Goal: Information Seeking & Learning: Learn about a topic

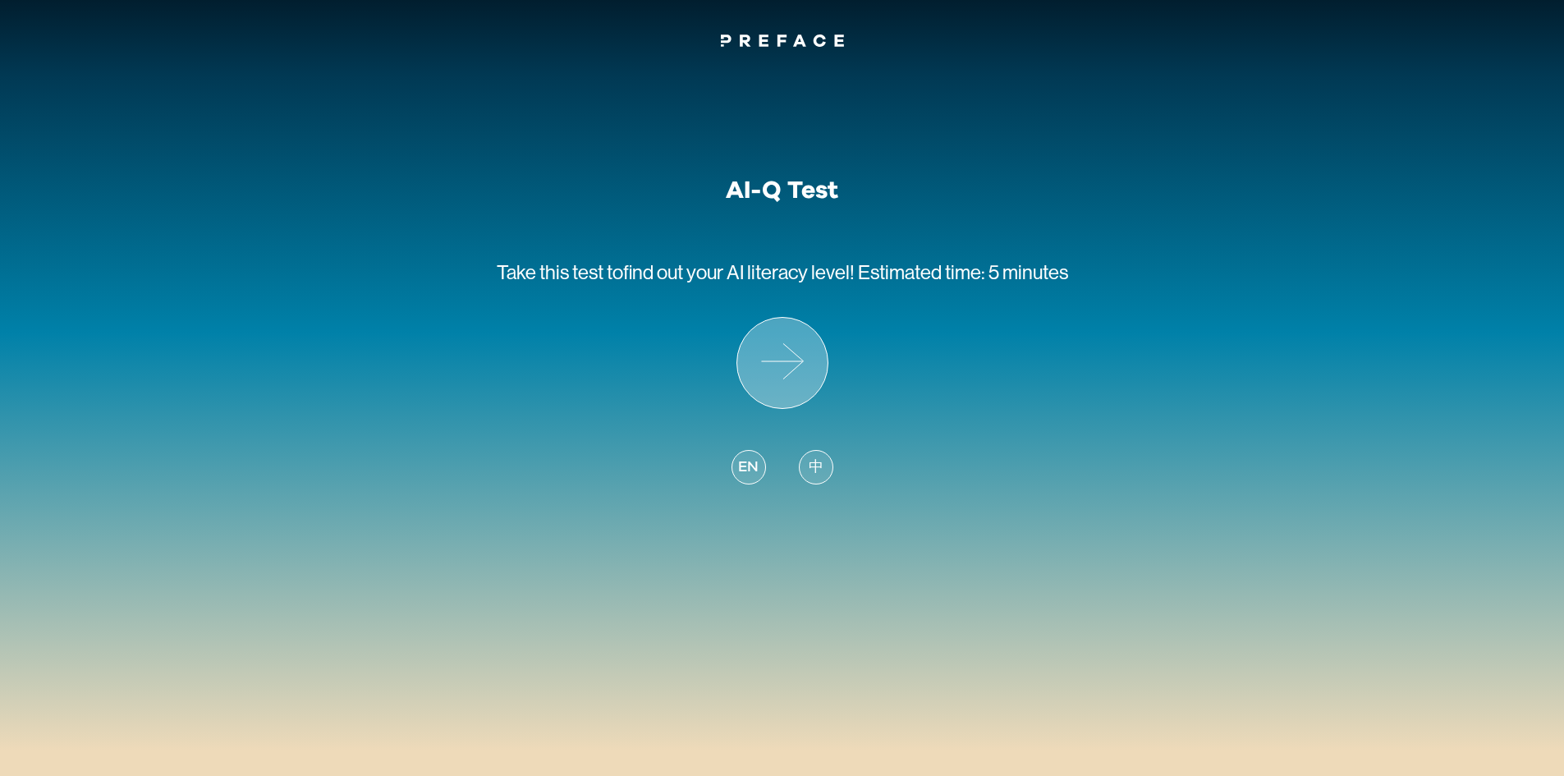
click at [801, 359] on icon at bounding box center [793, 360] width 21 height 35
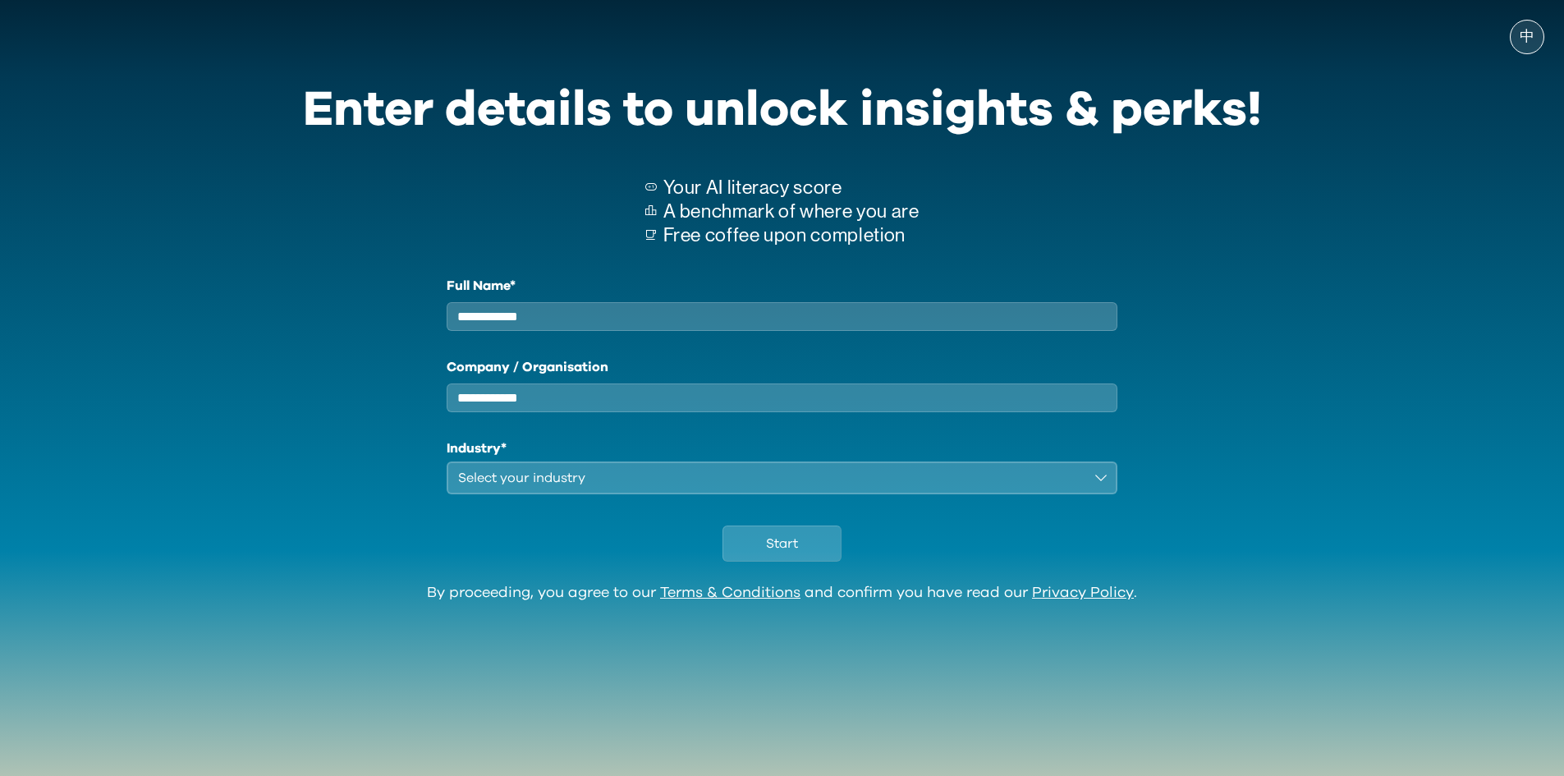
click at [633, 317] on input "Full Name*" at bounding box center [783, 316] width 672 height 29
type input "***"
click at [632, 412] on input "Company / Organisation" at bounding box center [783, 398] width 672 height 29
type input "**"
click at [594, 488] on div "Select your industry" at bounding box center [771, 478] width 626 height 20
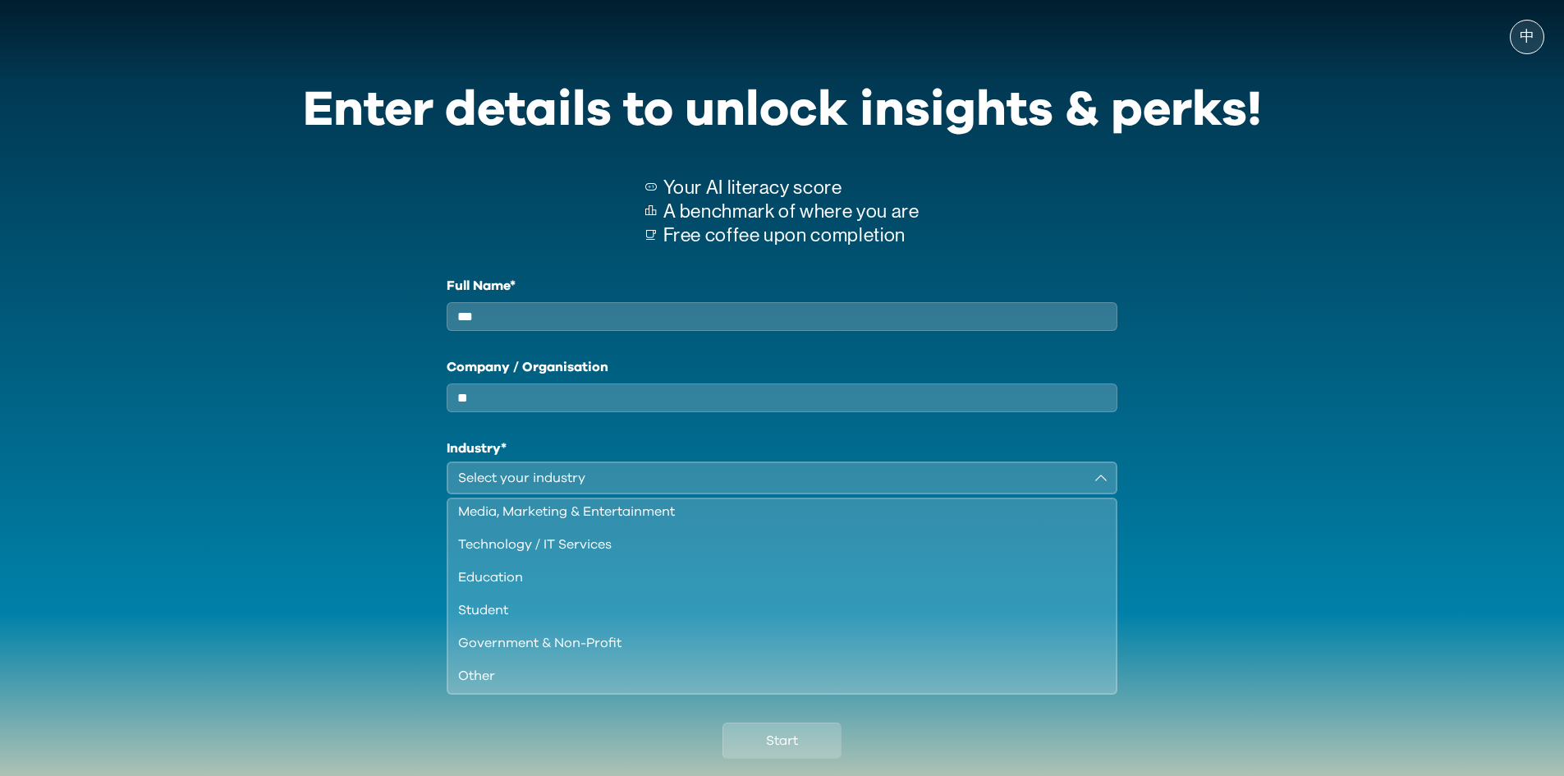
scroll to position [141, 0]
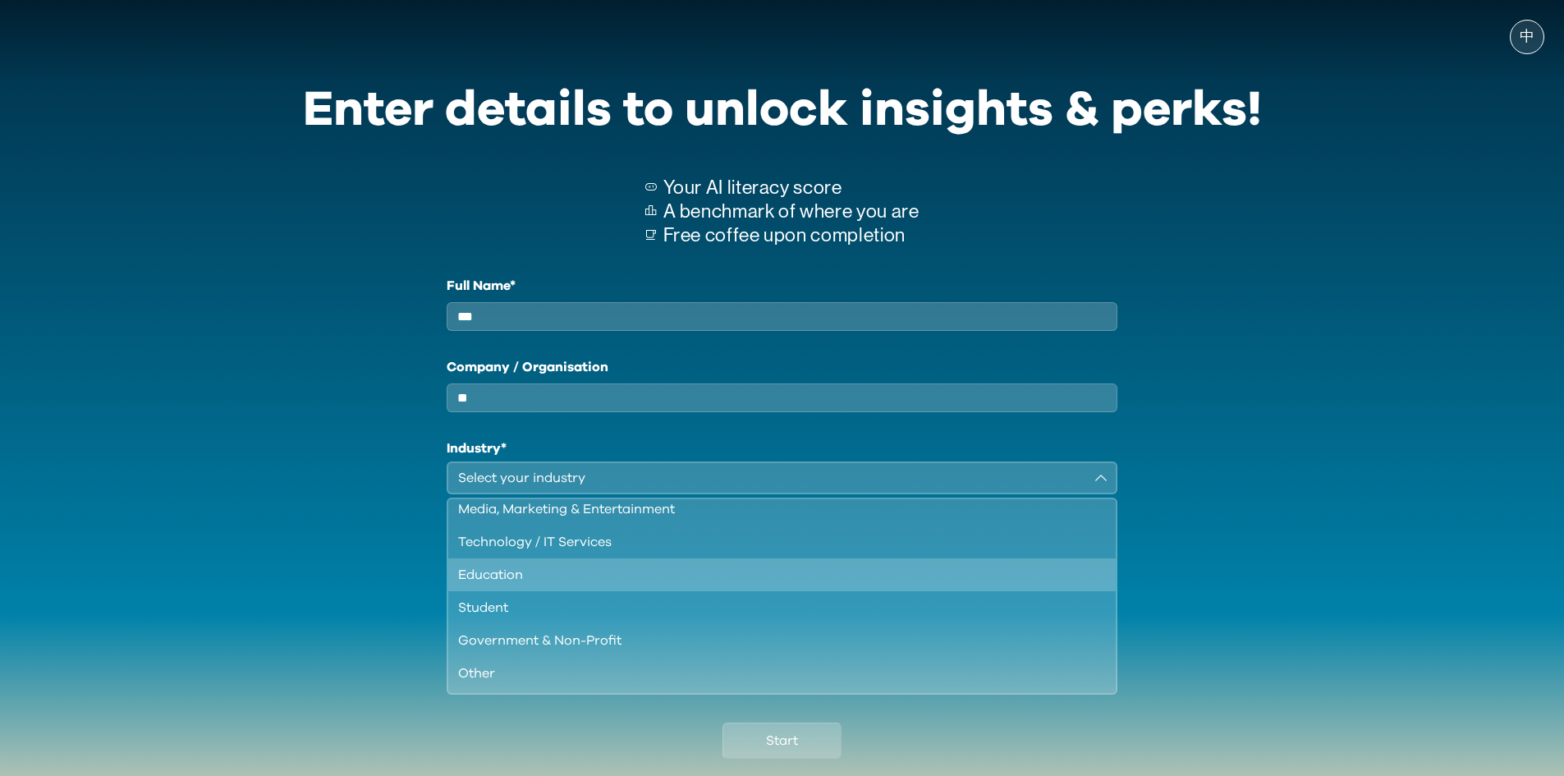
click at [549, 585] on div "Education" at bounding box center [772, 575] width 629 height 20
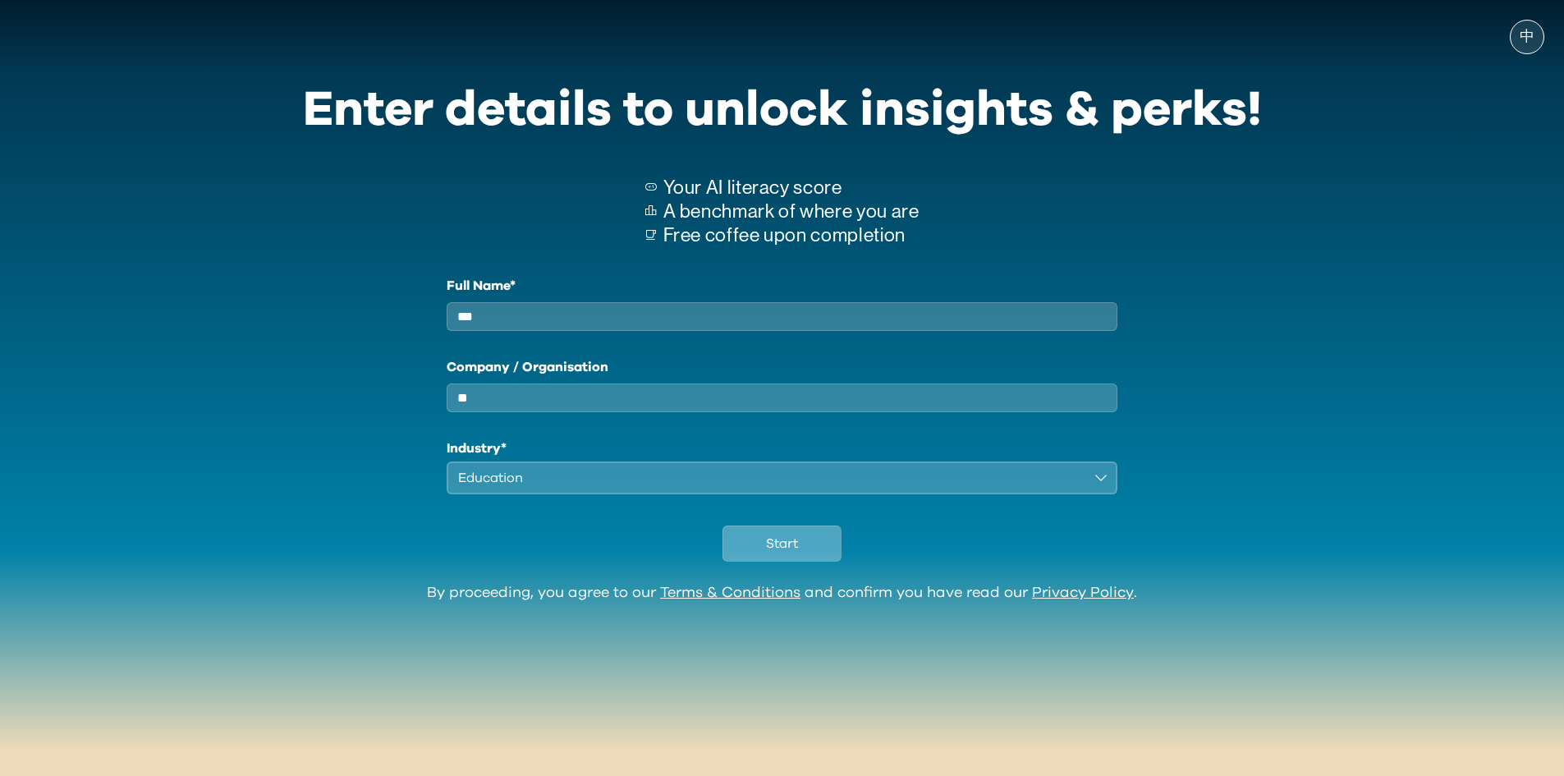
click at [774, 553] on span "Start" at bounding box center [782, 544] width 32 height 20
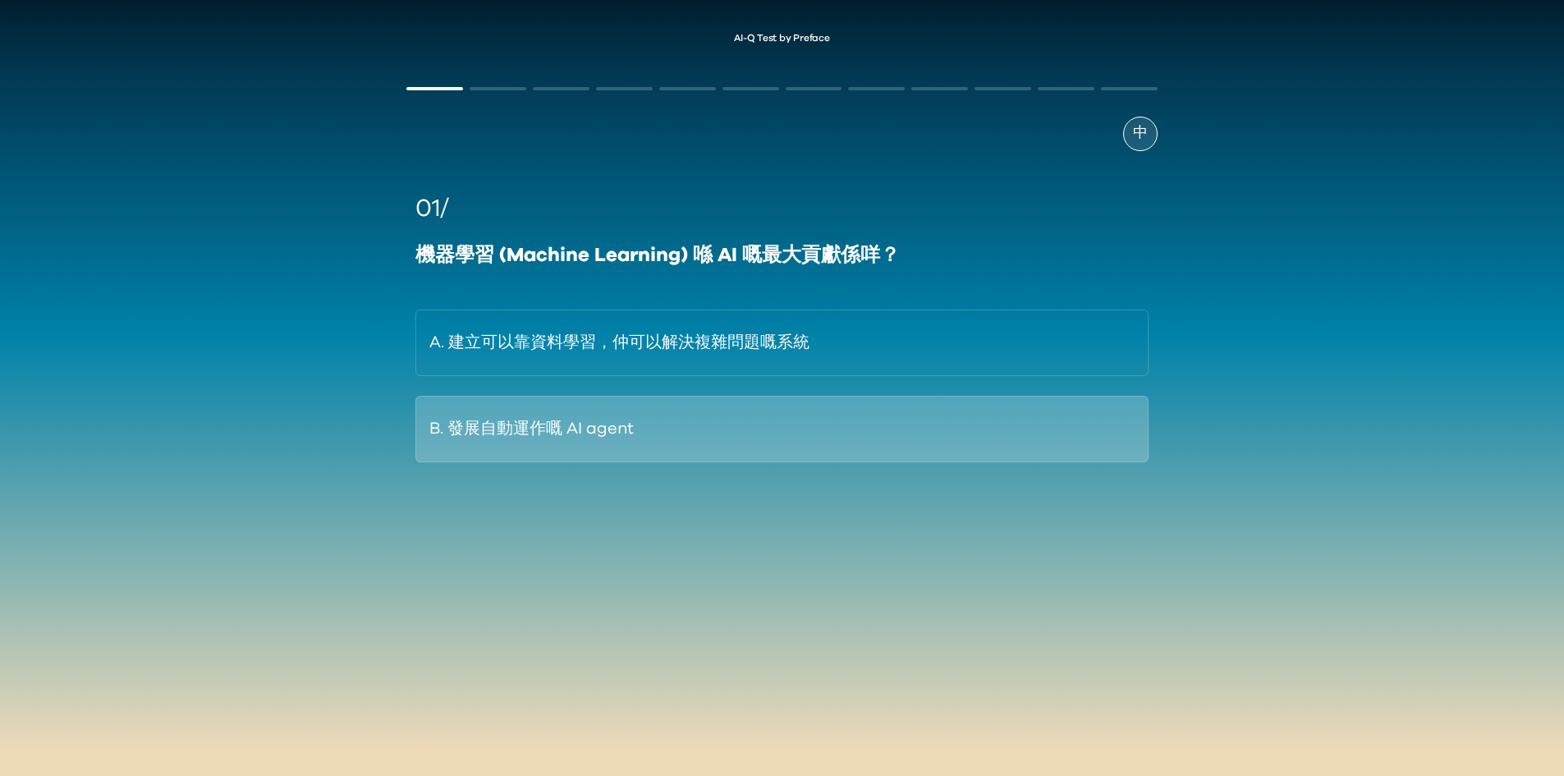
click at [691, 416] on button "B. 發展自動運作嘅 AI agent" at bounding box center [782, 429] width 733 height 67
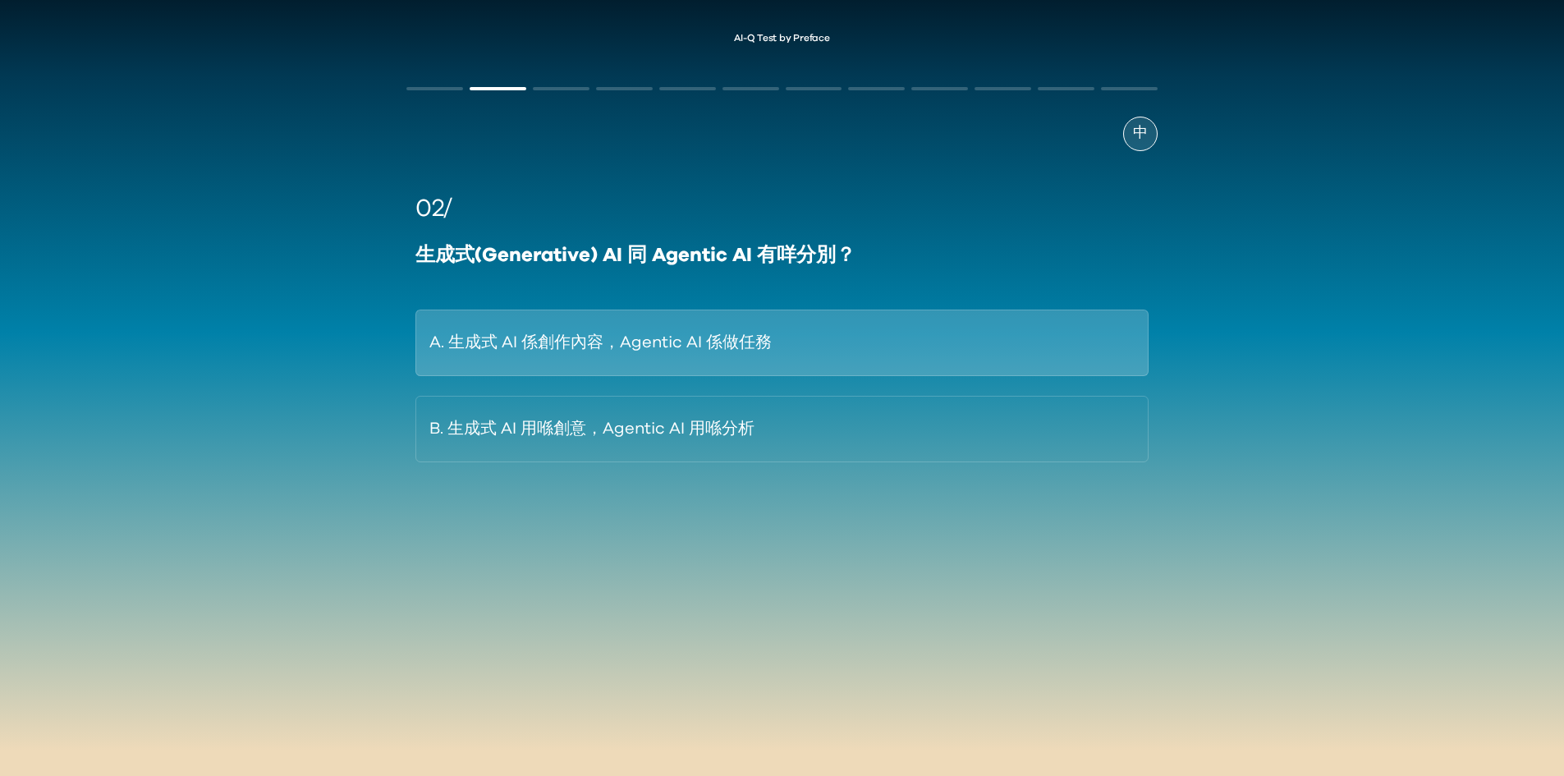
click at [716, 351] on button "A. 生成式 AI 係創作內容，Agentic AI 係做任務" at bounding box center [782, 343] width 733 height 67
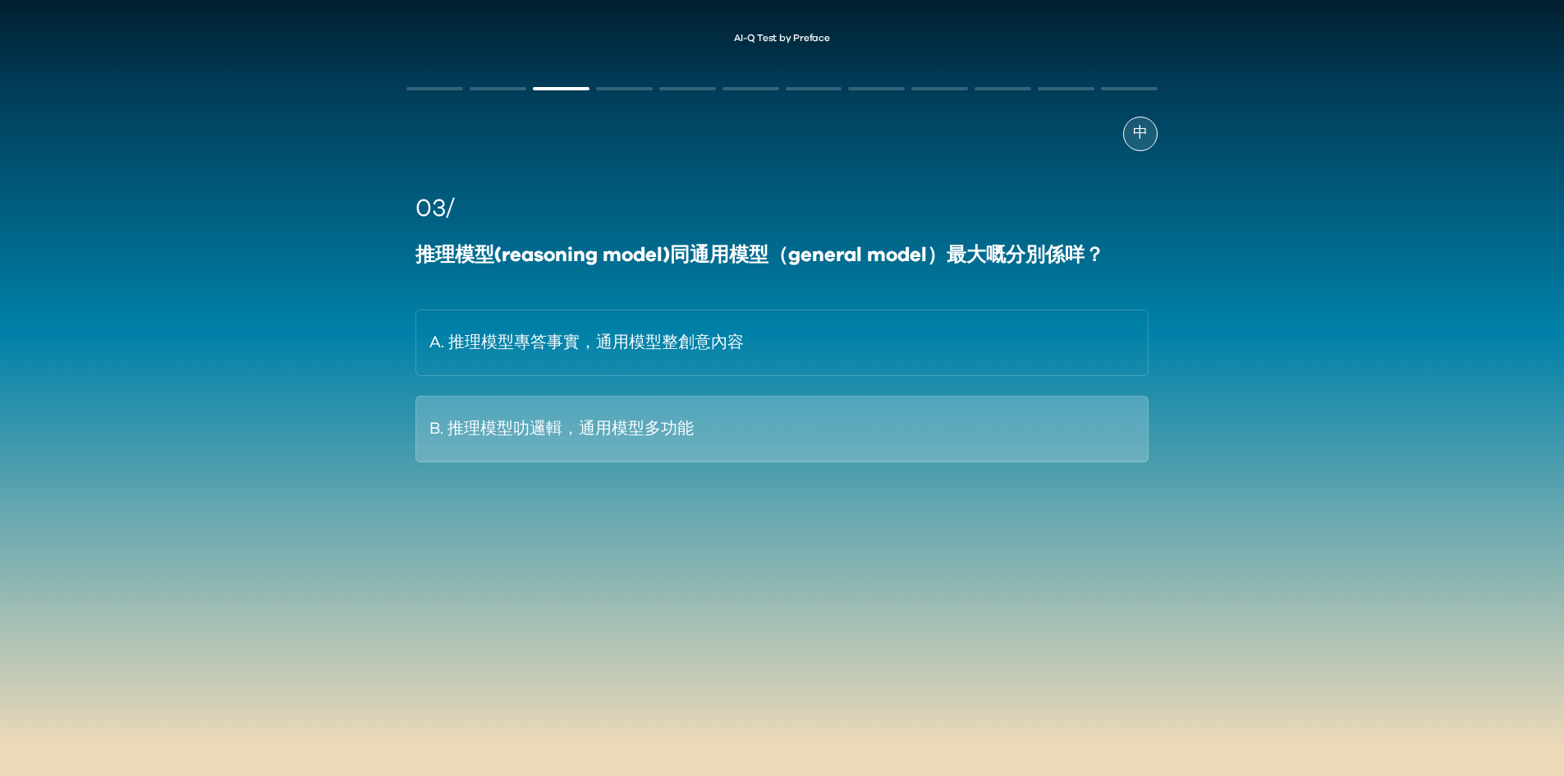
click at [589, 444] on button "B. 推理模型叻邏輯，通用模型多功能" at bounding box center [782, 429] width 733 height 67
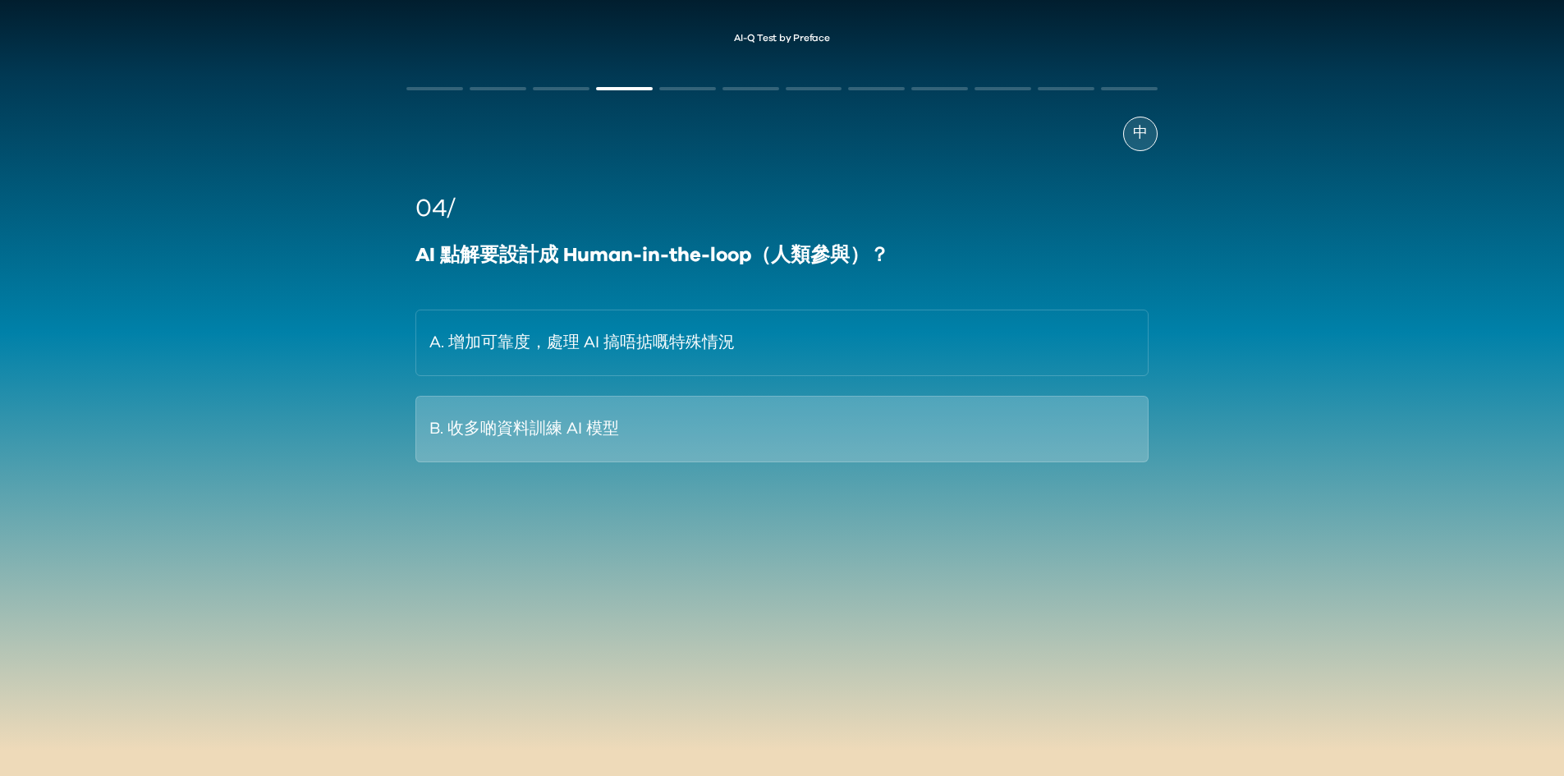
click at [708, 429] on button "B. 收多啲資料訓練 AI 模型" at bounding box center [782, 429] width 733 height 67
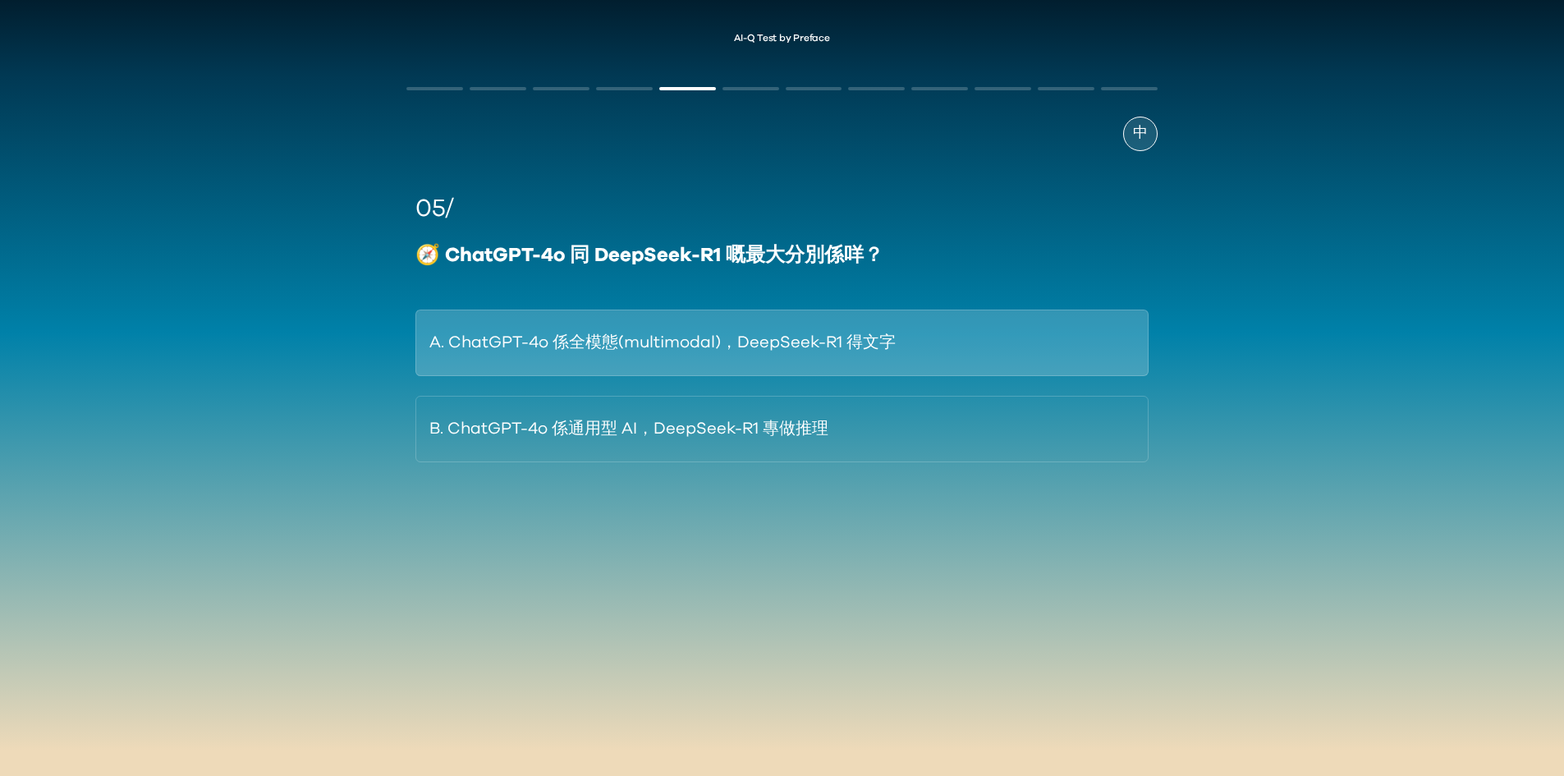
click at [878, 361] on button "A. ChatGPT-4o 係全模態(multimodal)，DeepSeek-R1 得文字" at bounding box center [782, 343] width 733 height 67
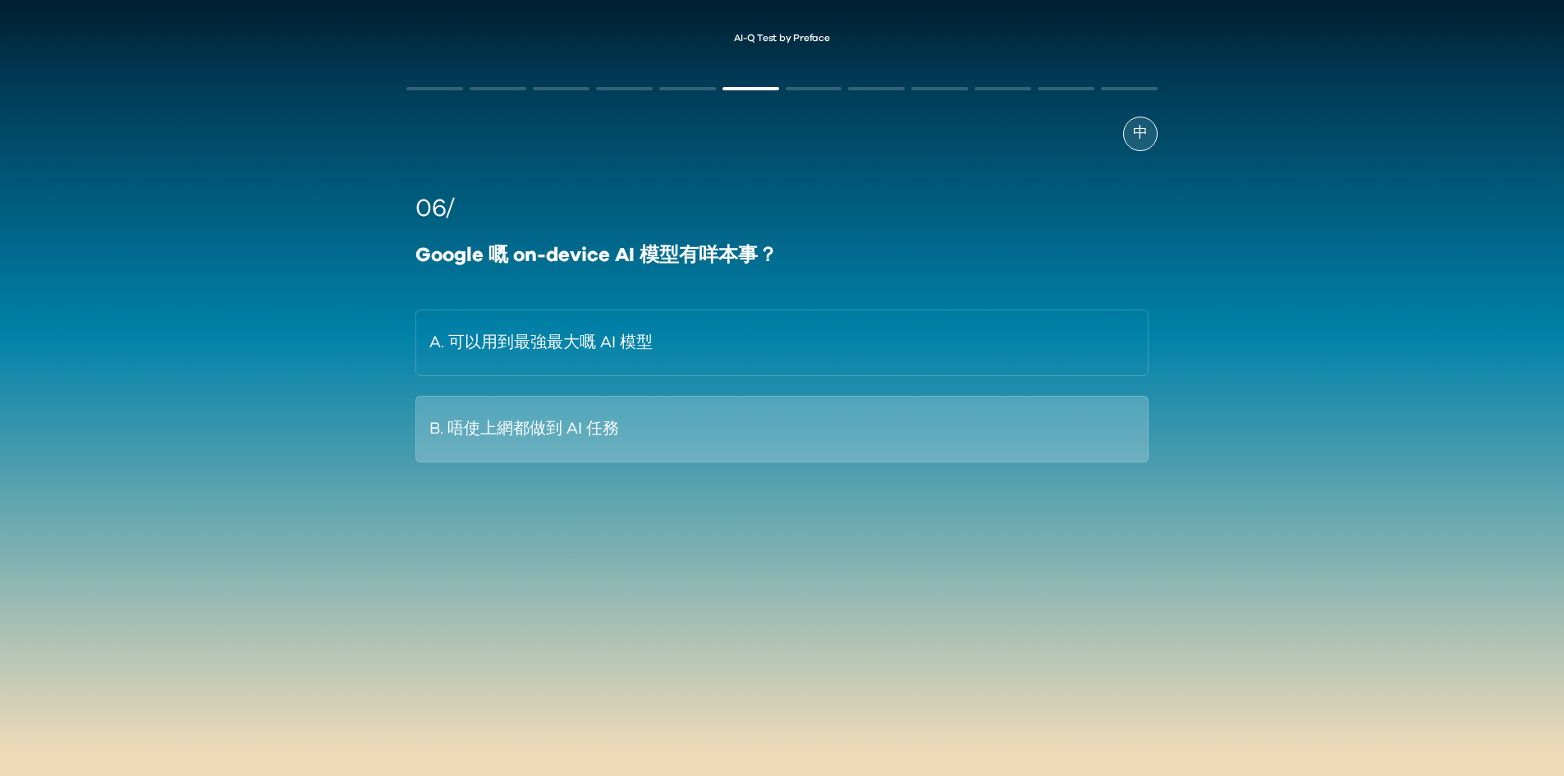
click at [763, 436] on button "B. 唔使上網都做到 AI 任務" at bounding box center [782, 429] width 733 height 67
click at [738, 443] on button "B. 用咗人哋嘅作品但冇向藝術家攞授權" at bounding box center [782, 429] width 733 height 67
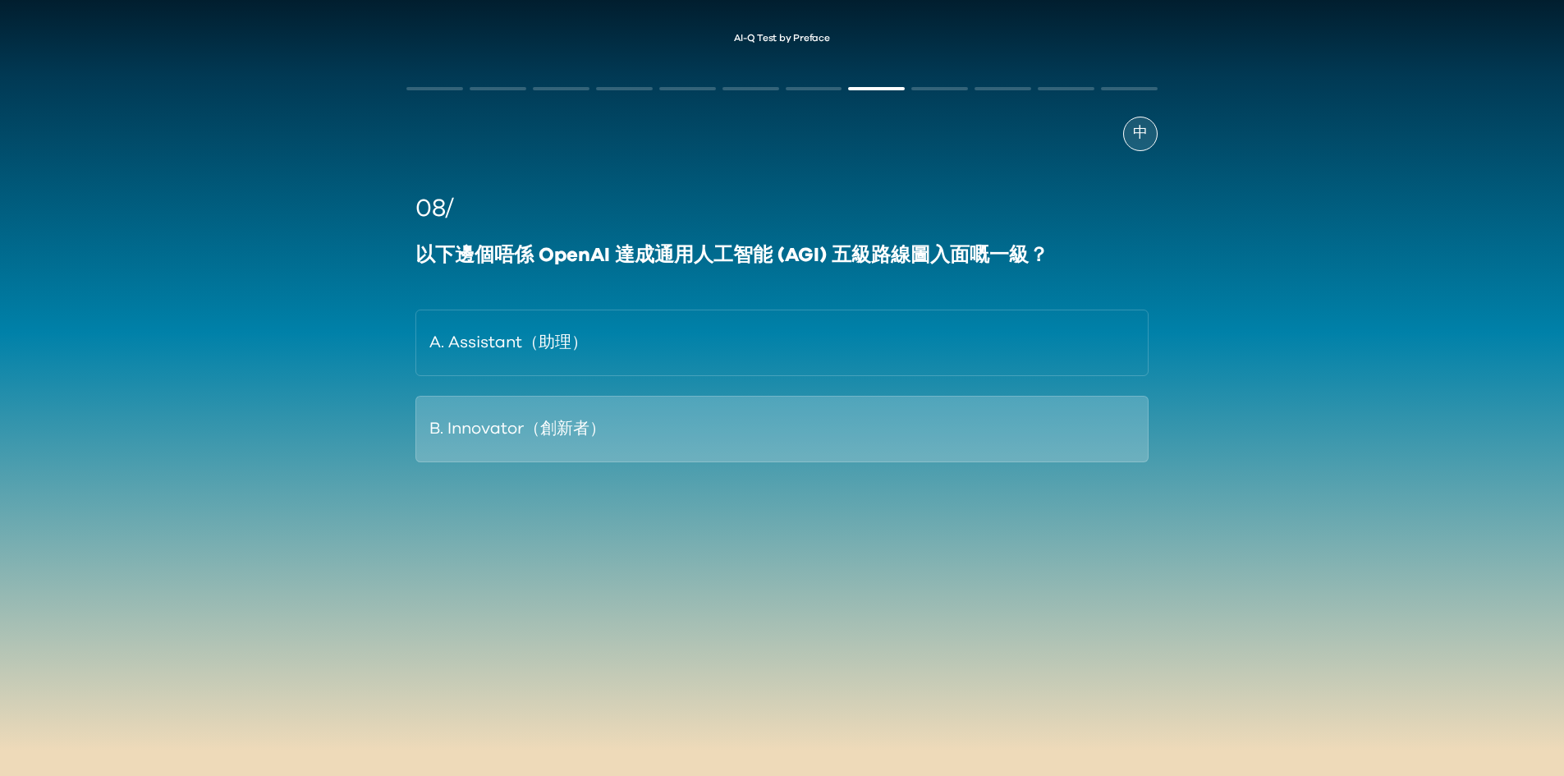
click at [645, 424] on button "B. Innovator（創新者）" at bounding box center [782, 429] width 733 height 67
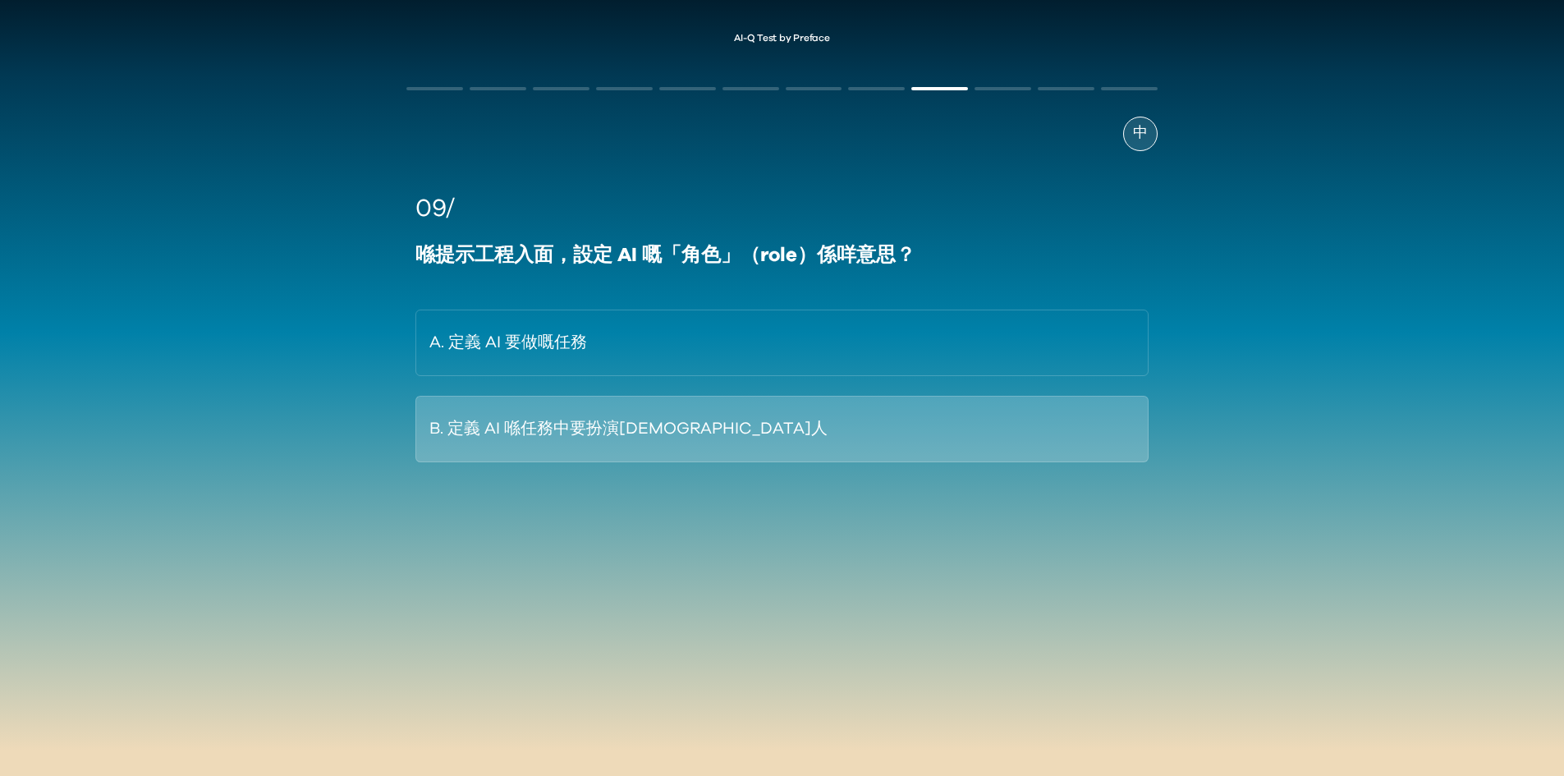
click at [618, 435] on button "B. 定義 AI 喺任務中要扮演[DEMOGRAPHIC_DATA]人" at bounding box center [782, 429] width 733 height 67
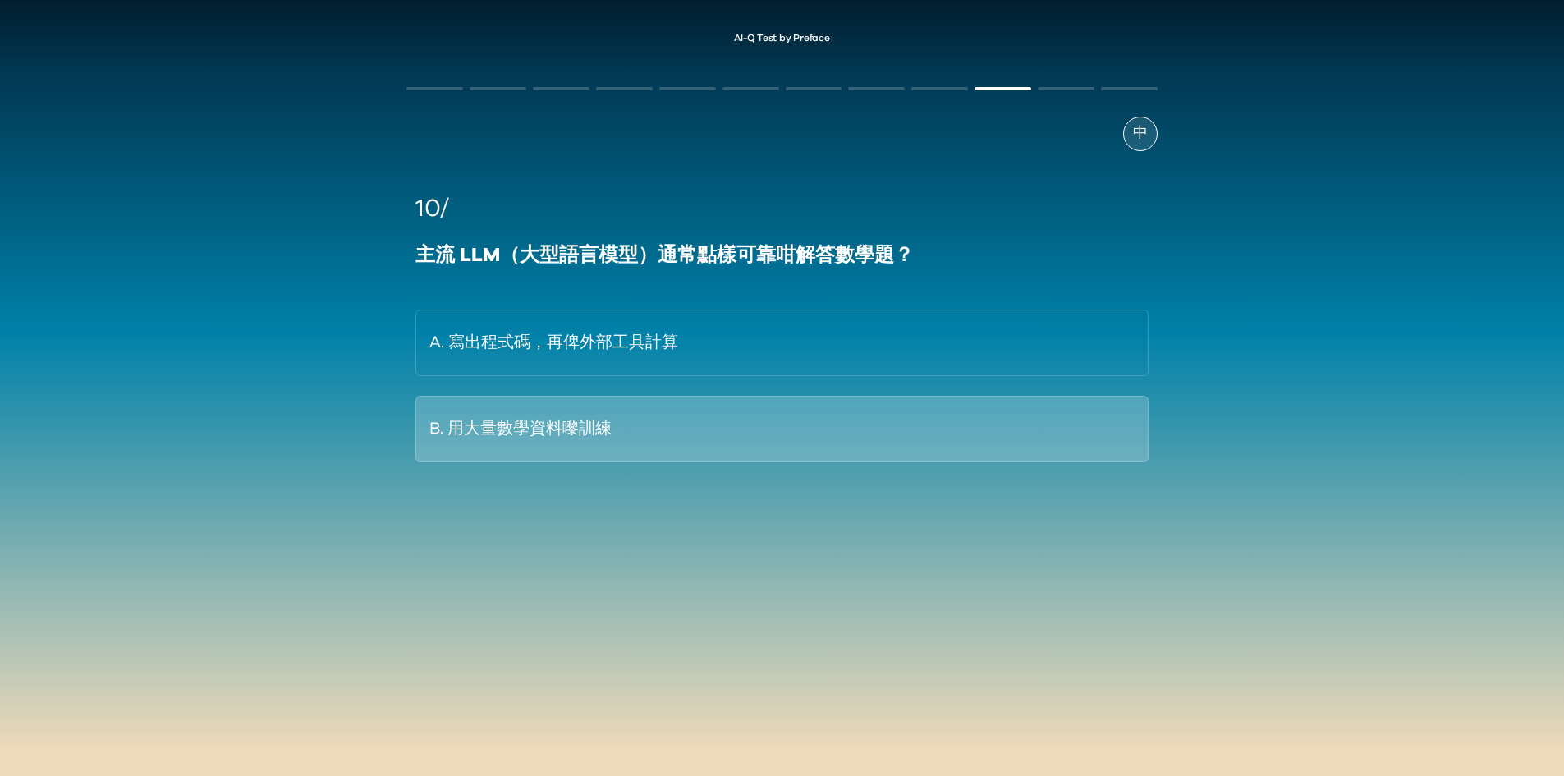
click at [602, 439] on button "B. 用大量數學資料嚟訓練" at bounding box center [782, 429] width 733 height 67
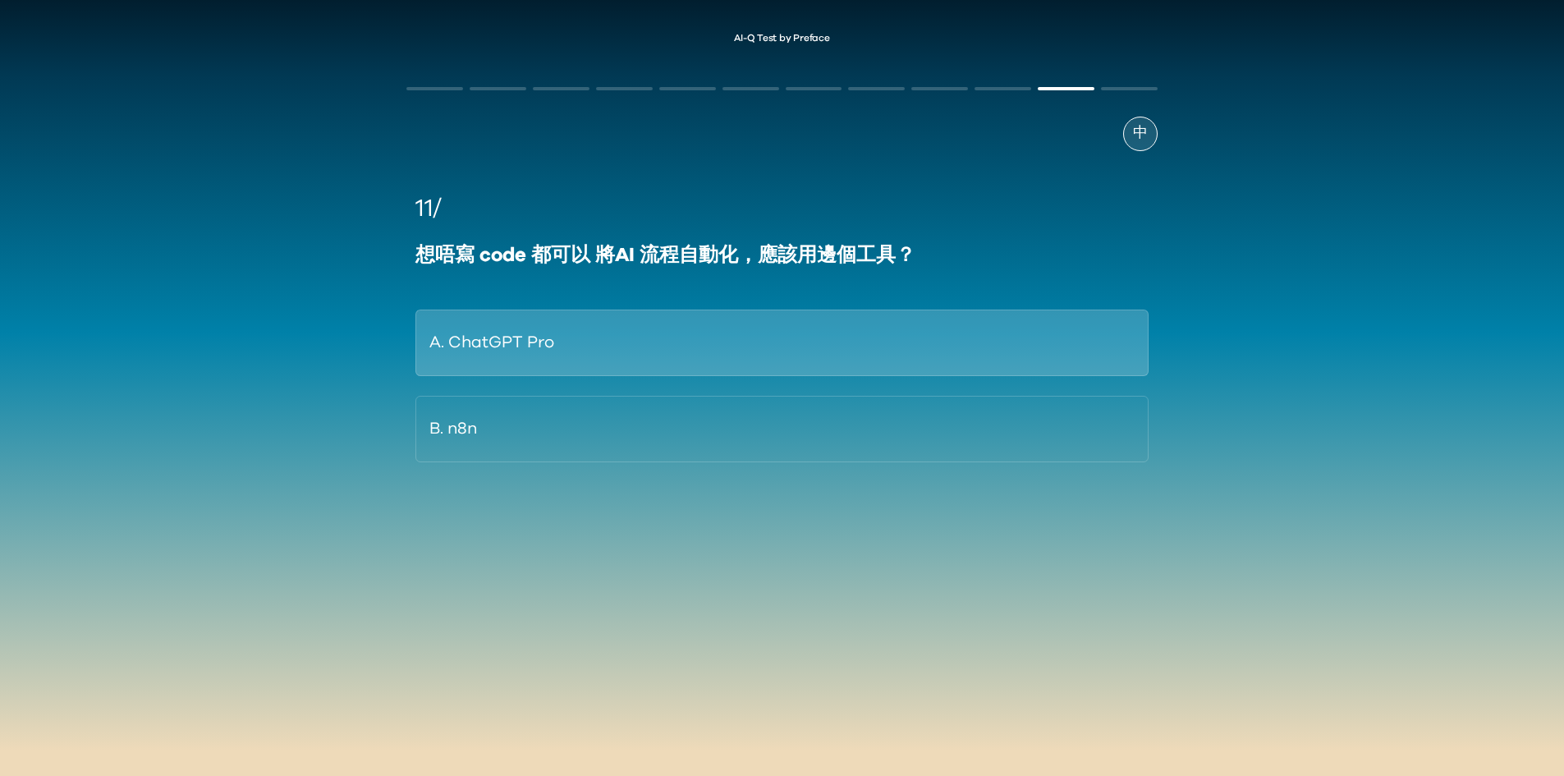
click at [573, 346] on button "A. ChatGPT Pro" at bounding box center [782, 343] width 733 height 67
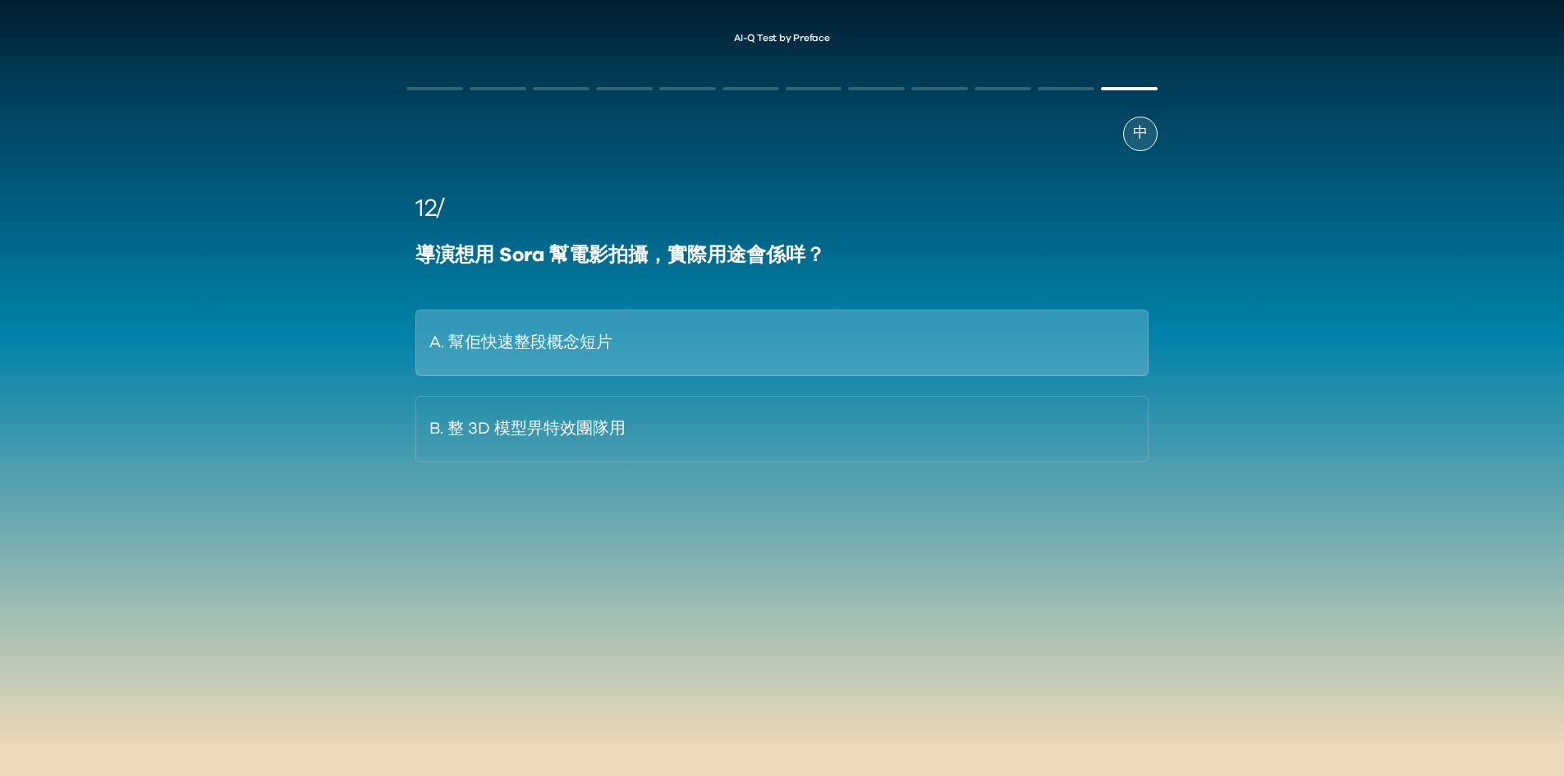
click at [537, 357] on button "A. 幫佢快速整段概念短片" at bounding box center [782, 343] width 733 height 67
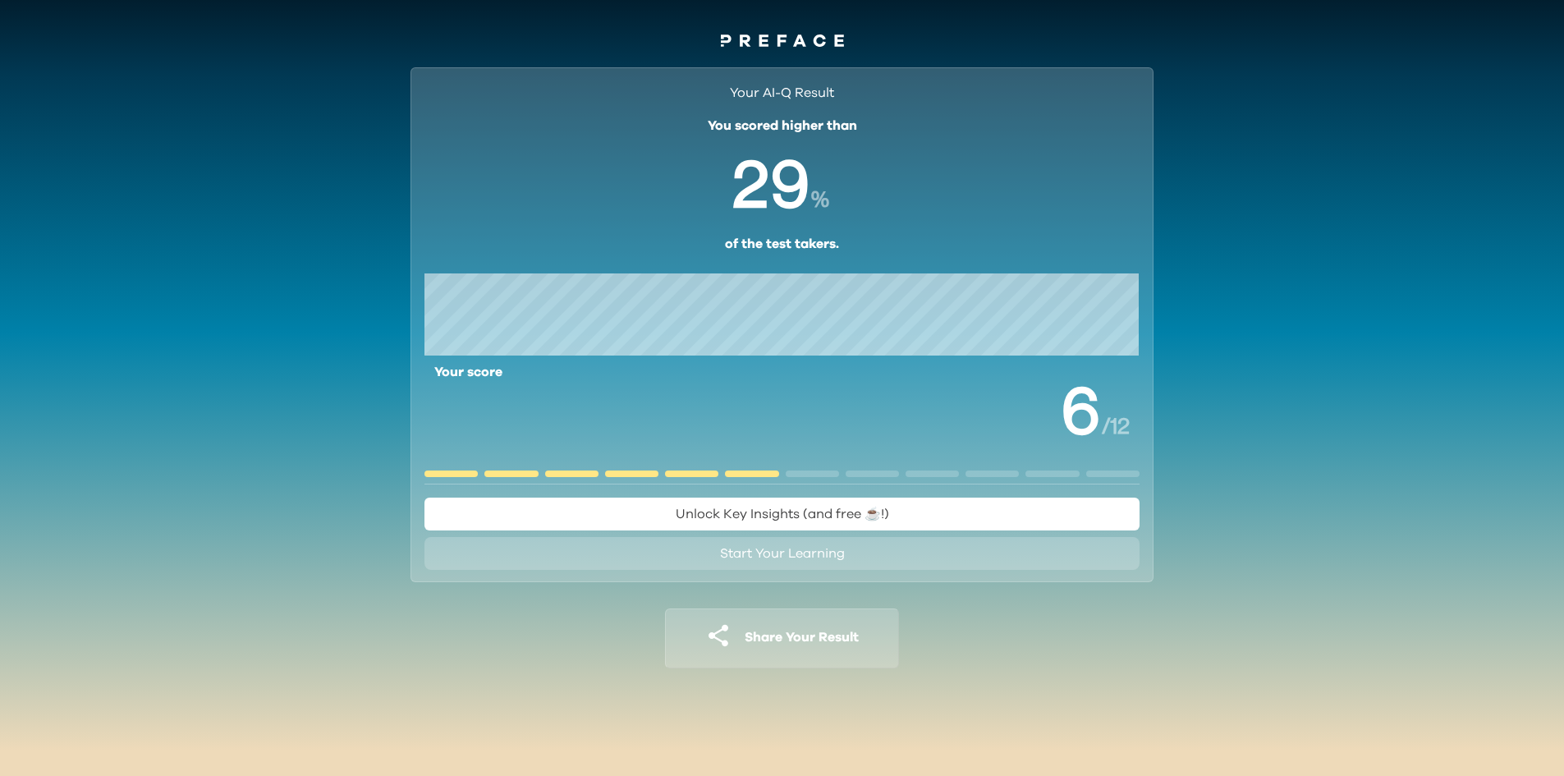
click at [820, 524] on button "Unlock Key Insights (and free ☕️!)" at bounding box center [782, 514] width 715 height 33
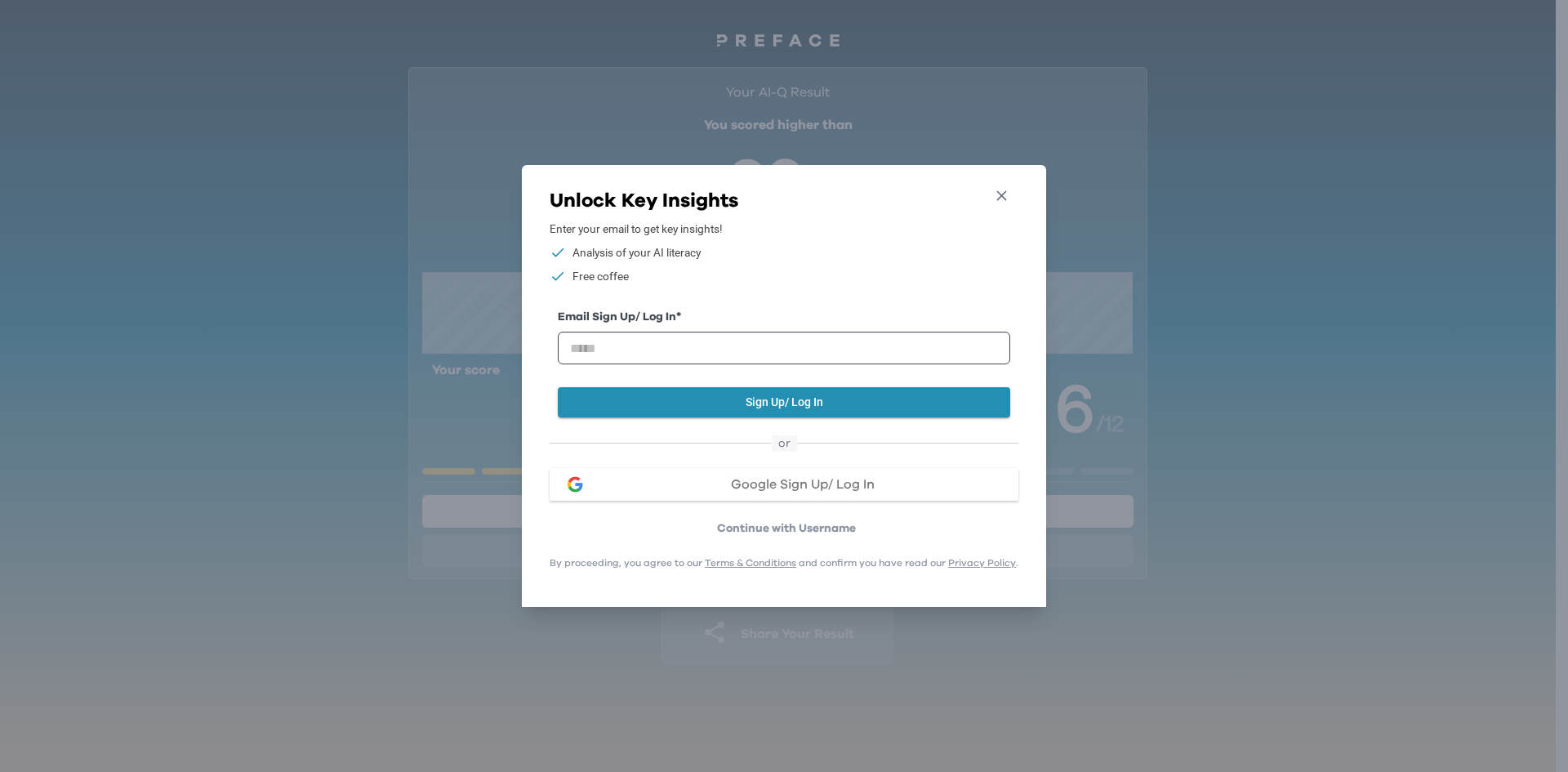
click at [1009, 192] on icon "button" at bounding box center [1001, 195] width 17 height 17
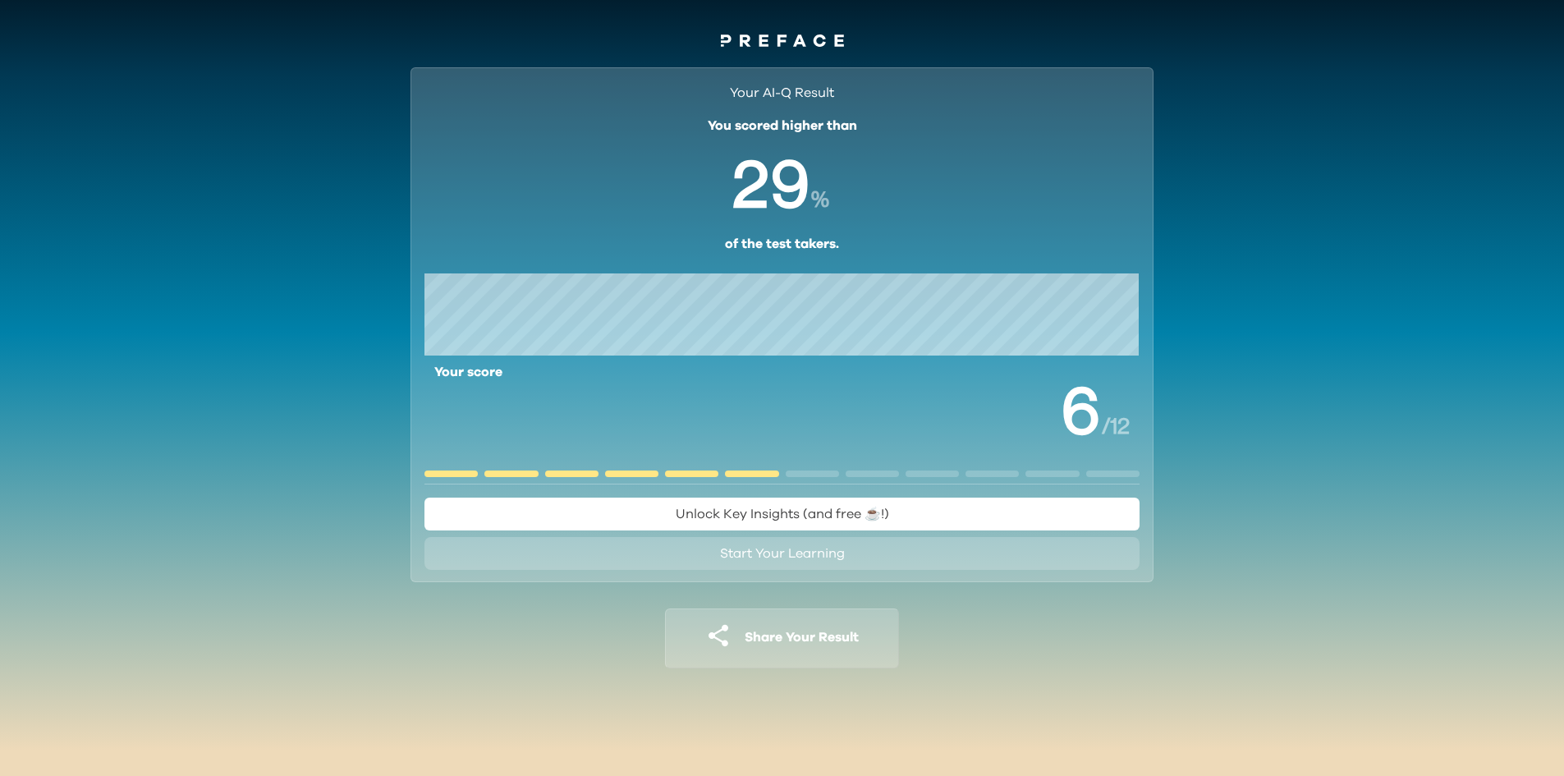
click at [783, 553] on span "Start Your Learning" at bounding box center [782, 553] width 125 height 13
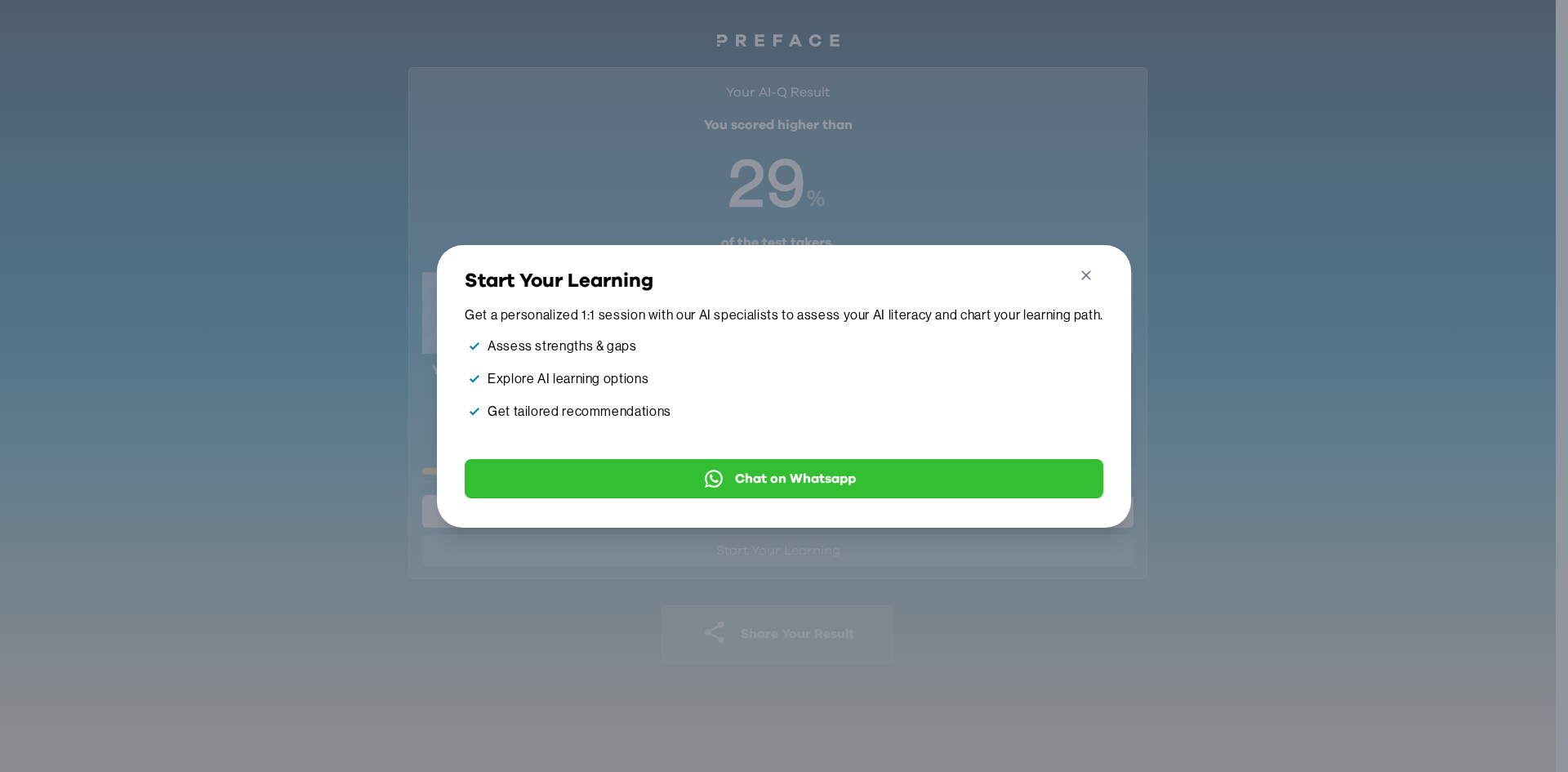
click at [1094, 270] on icon "button" at bounding box center [1086, 276] width 17 height 17
